Goal: Information Seeking & Learning: Learn about a topic

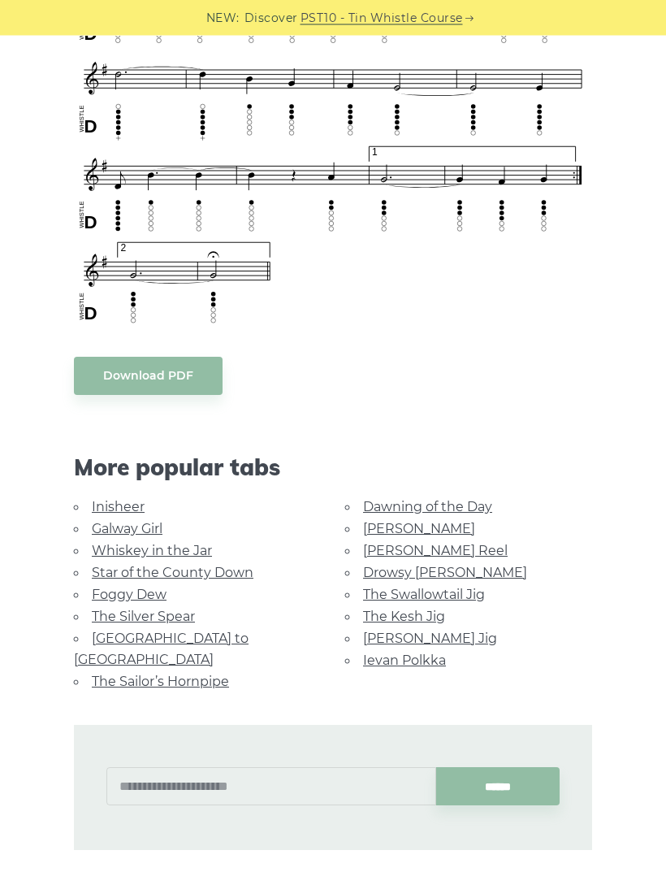
scroll to position [1124, 0]
click at [152, 587] on link "Foggy Dew" at bounding box center [129, 594] width 75 height 15
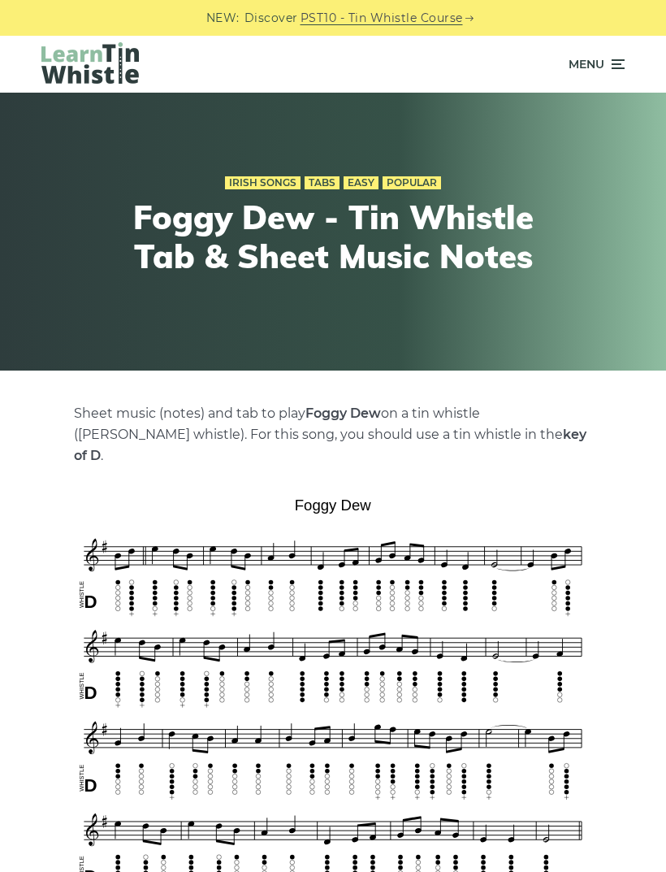
click at [610, 70] on icon at bounding box center [617, 64] width 16 height 20
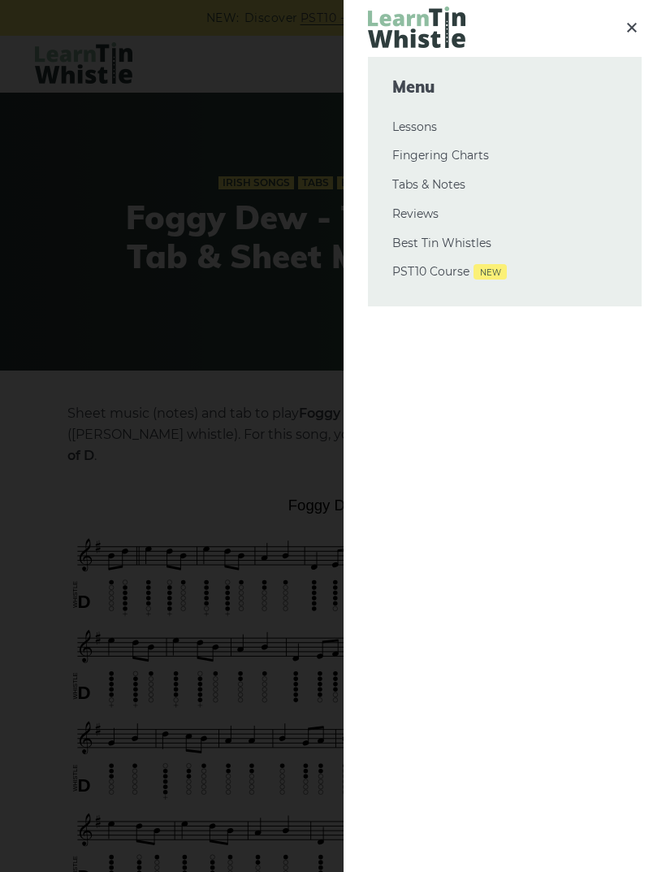
click at [280, 269] on div at bounding box center [333, 436] width 666 height 872
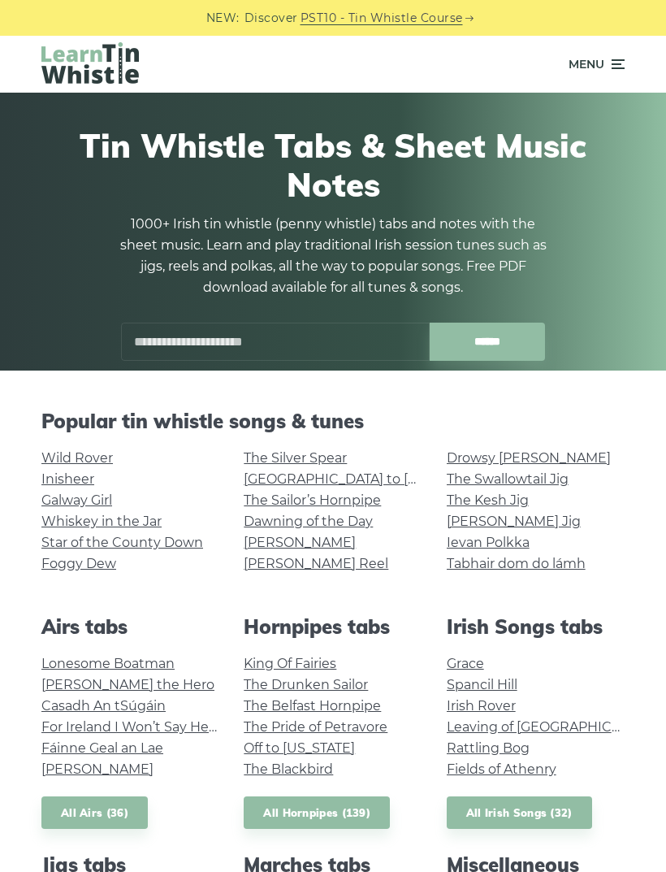
click at [295, 332] on input "text" at bounding box center [275, 342] width 309 height 38
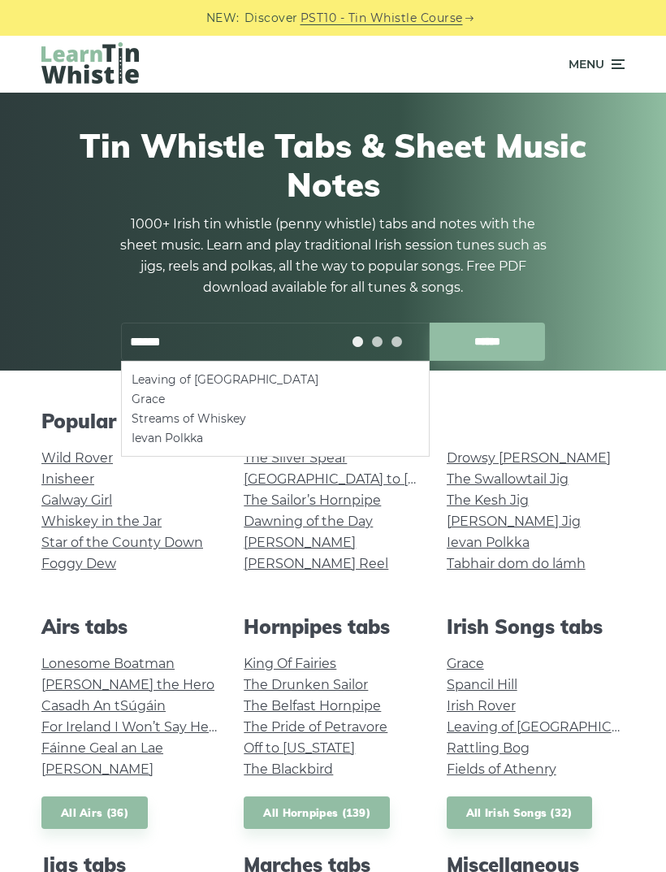
click at [251, 377] on li "Leaving of Liverpool" at bounding box center [276, 380] width 288 height 20
type input "**********"
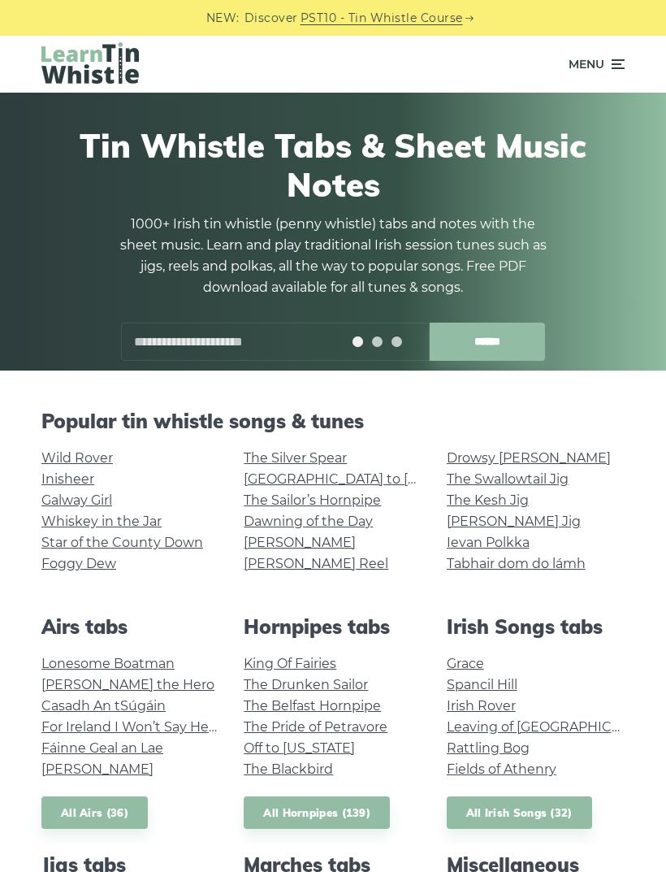
click at [367, 344] on div at bounding box center [365, 329] width 38 height 38
click at [263, 345] on input "text" at bounding box center [275, 342] width 309 height 38
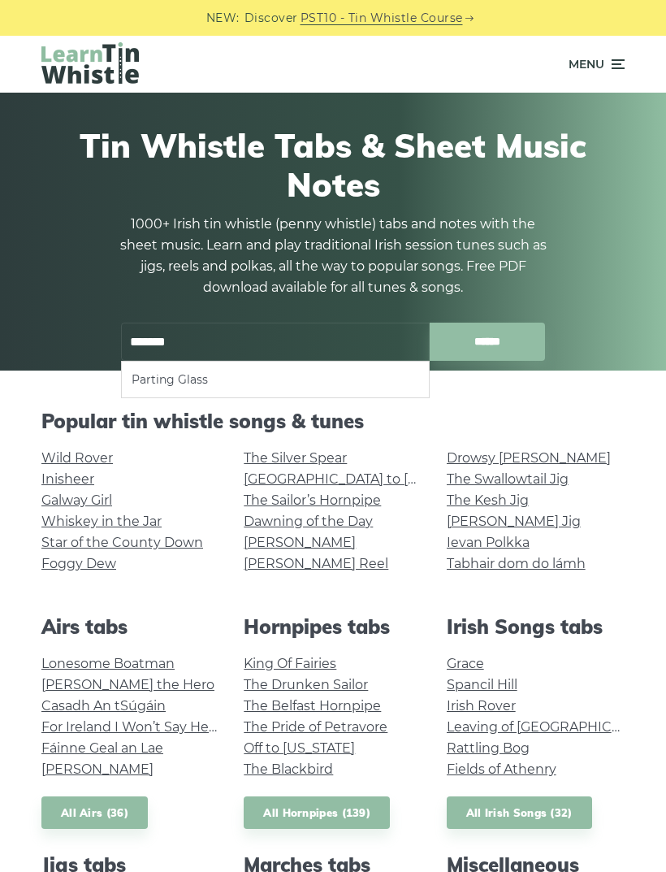
click at [206, 382] on li "Parting Glass" at bounding box center [276, 380] width 288 height 20
type input "**********"
click at [292, 350] on input "**********" at bounding box center [275, 342] width 309 height 38
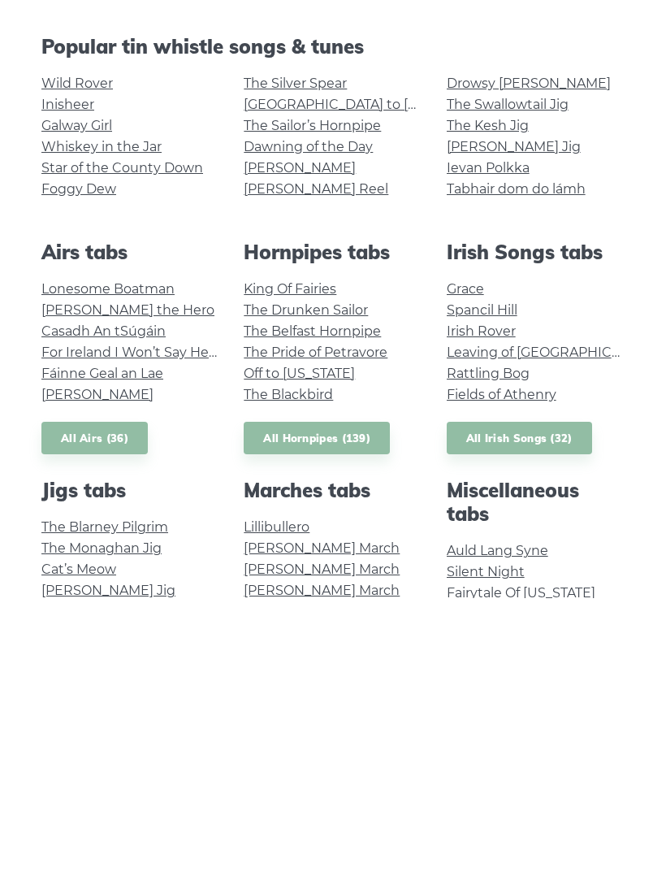
scroll to position [102, 0]
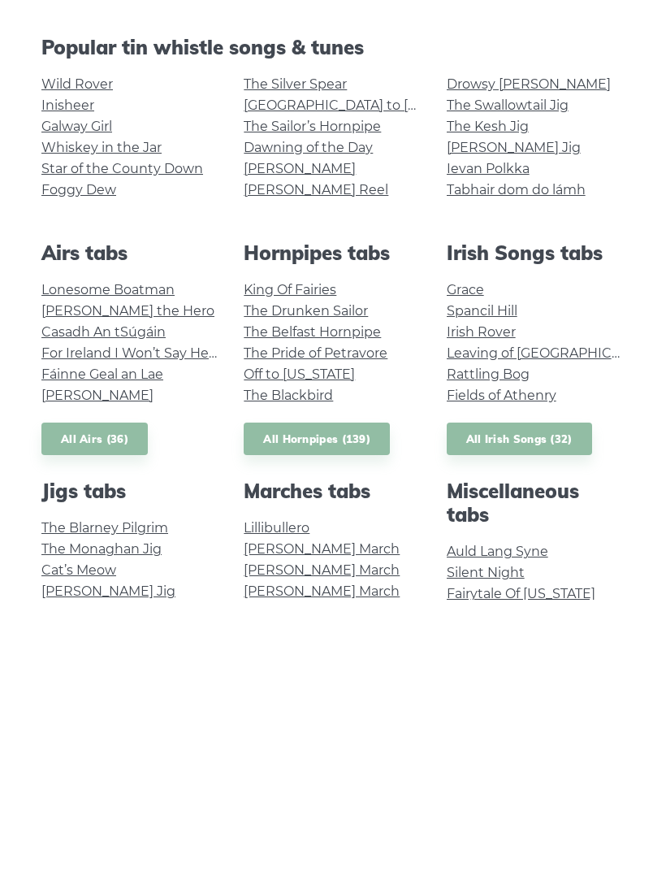
click at [156, 597] on link "Casadh An tSúgáin" at bounding box center [103, 604] width 124 height 15
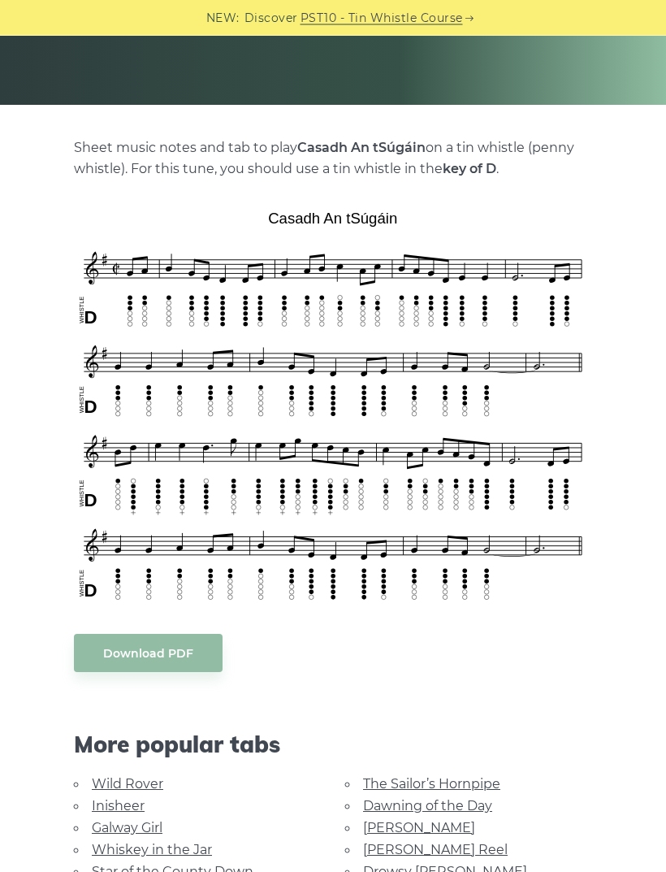
scroll to position [266, 0]
click at [225, 869] on link "Star of the County Down" at bounding box center [173, 871] width 162 height 15
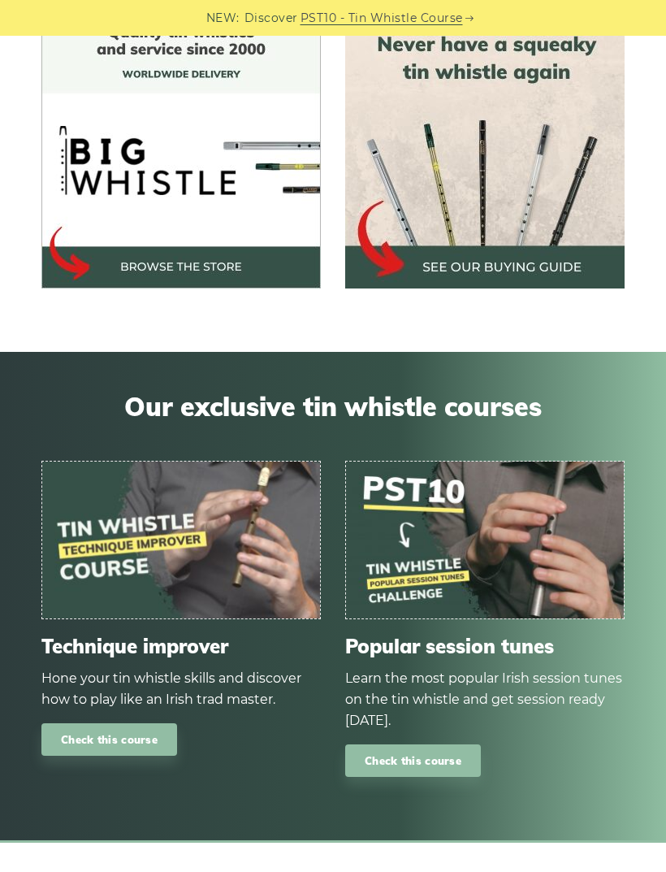
scroll to position [1451, 0]
